Goal: Task Accomplishment & Management: Use online tool/utility

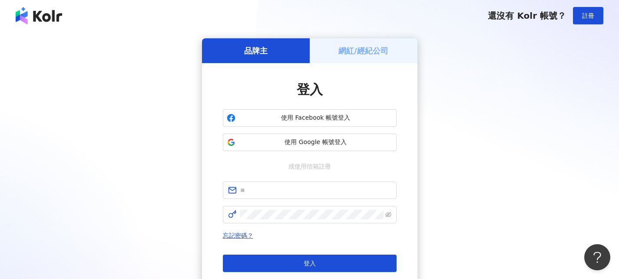
click at [362, 45] on h5 "網紅/經紀公司" at bounding box center [364, 50] width 50 height 11
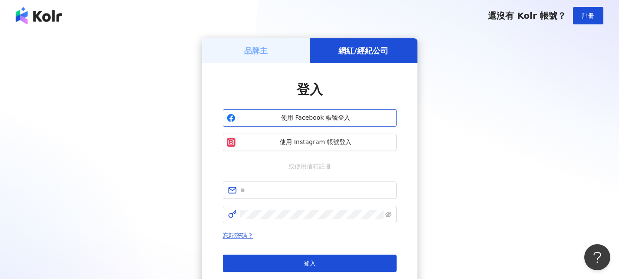
click at [336, 119] on span "使用 Facebook 帳號登入" at bounding box center [316, 117] width 154 height 9
click at [335, 120] on span "使用 Facebook 帳號登入" at bounding box center [316, 117] width 154 height 9
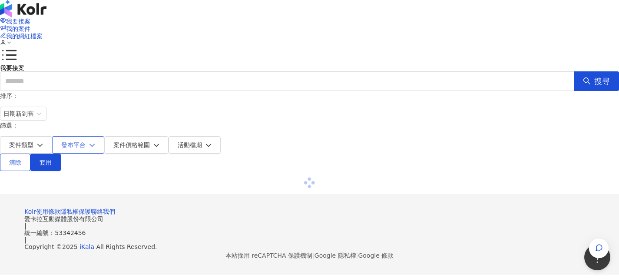
click at [104, 136] on button "發布平台" at bounding box center [78, 144] width 52 height 17
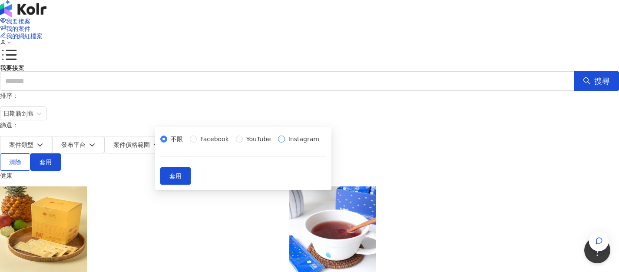
click at [285, 144] on span "Instagram" at bounding box center [304, 139] width 38 height 10
click at [182, 179] on span "套用" at bounding box center [175, 176] width 12 height 7
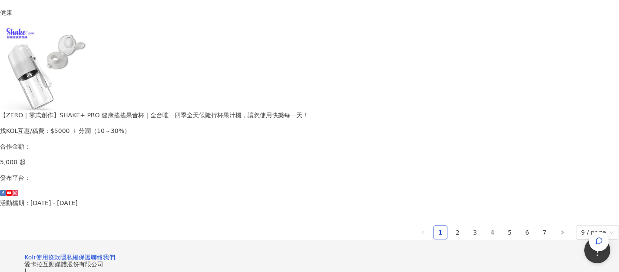
scroll to position [608, 0]
